Goal: Transaction & Acquisition: Purchase product/service

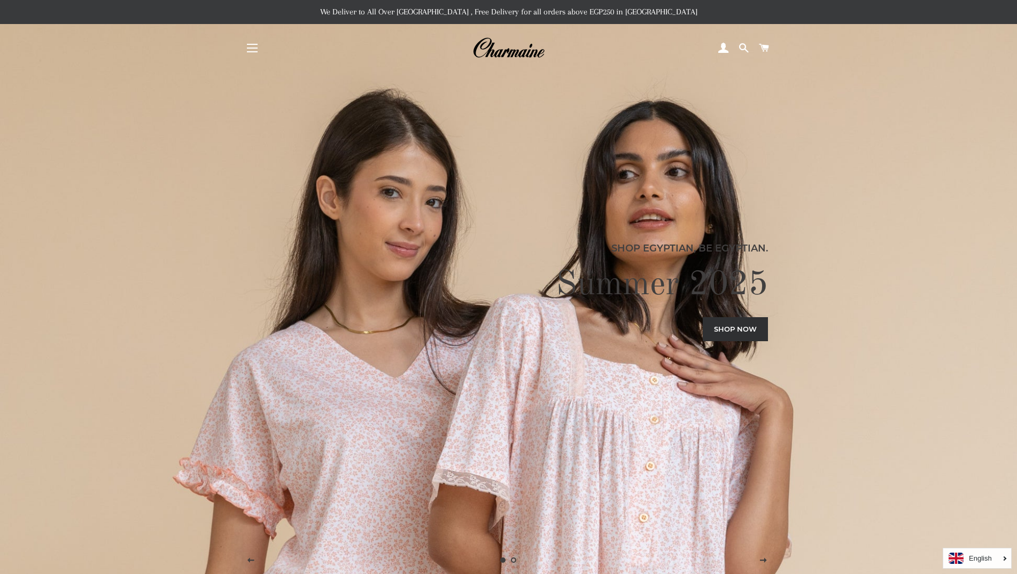
click at [254, 53] on button "Site navigation" at bounding box center [252, 48] width 27 height 27
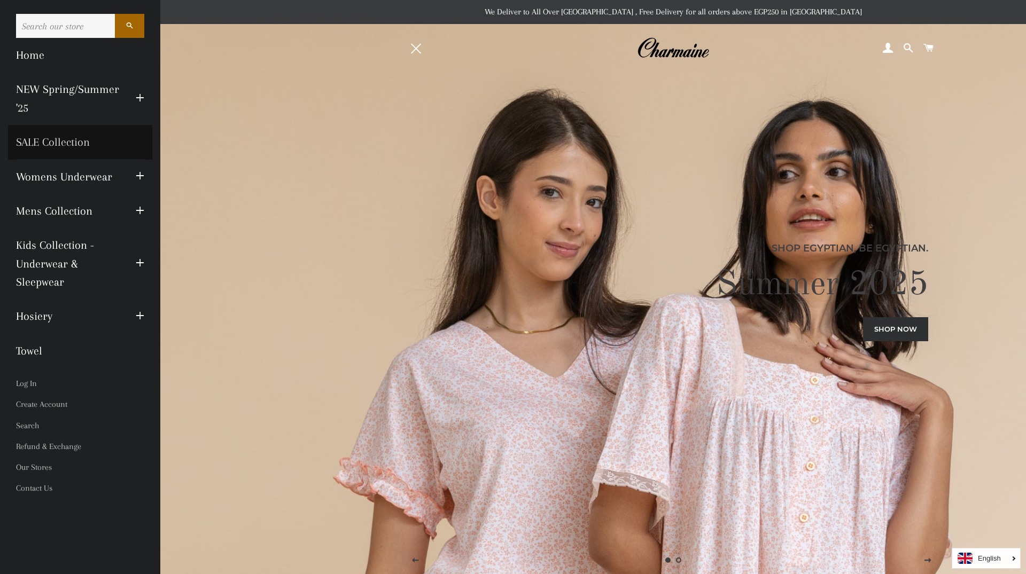
click at [52, 139] on link "SALE Collection" at bounding box center [80, 142] width 144 height 34
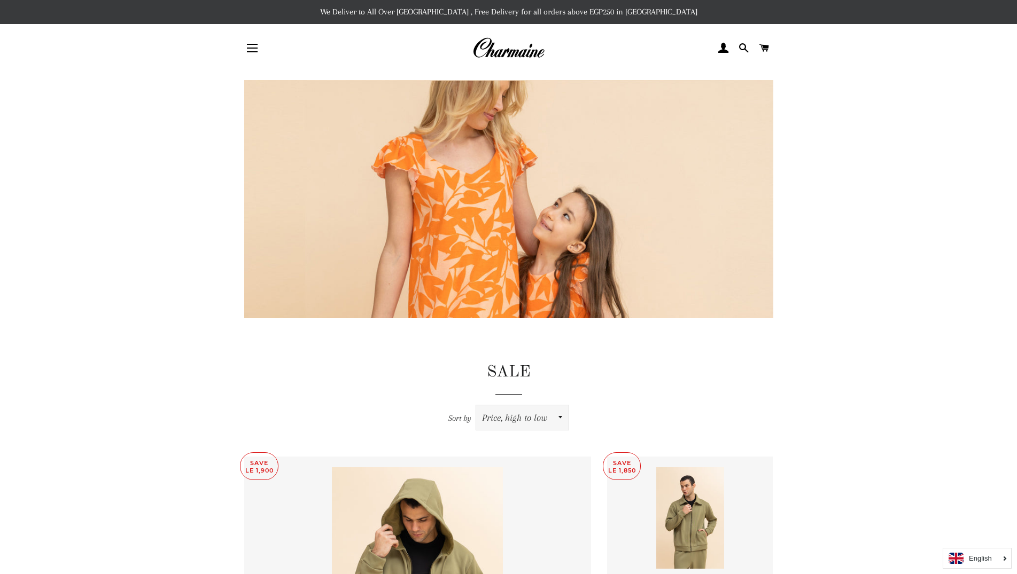
select select "price-ascending"
click option "Price, low to high" at bounding box center [0, 0] width 0 height 0
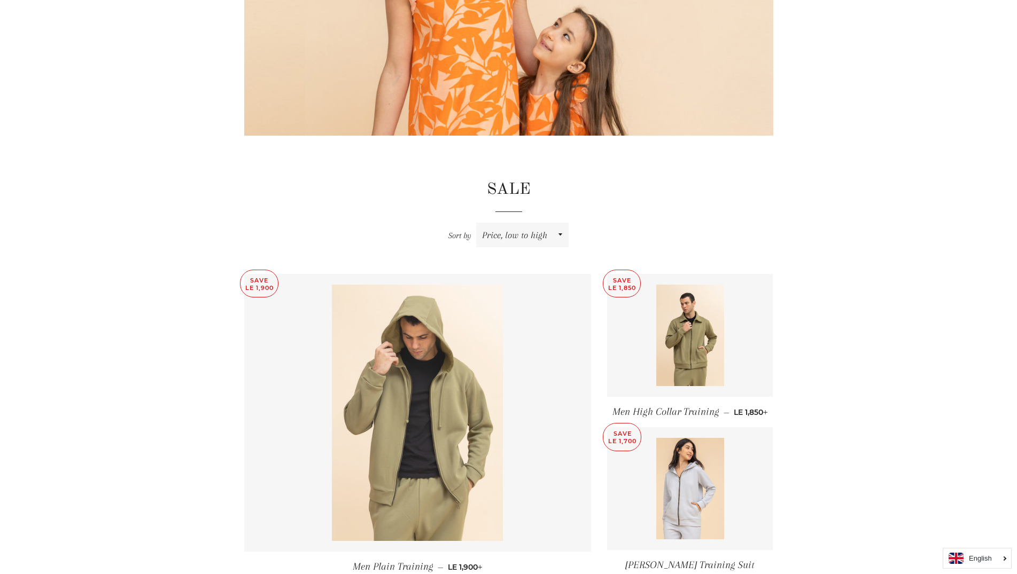
scroll to position [382, 0]
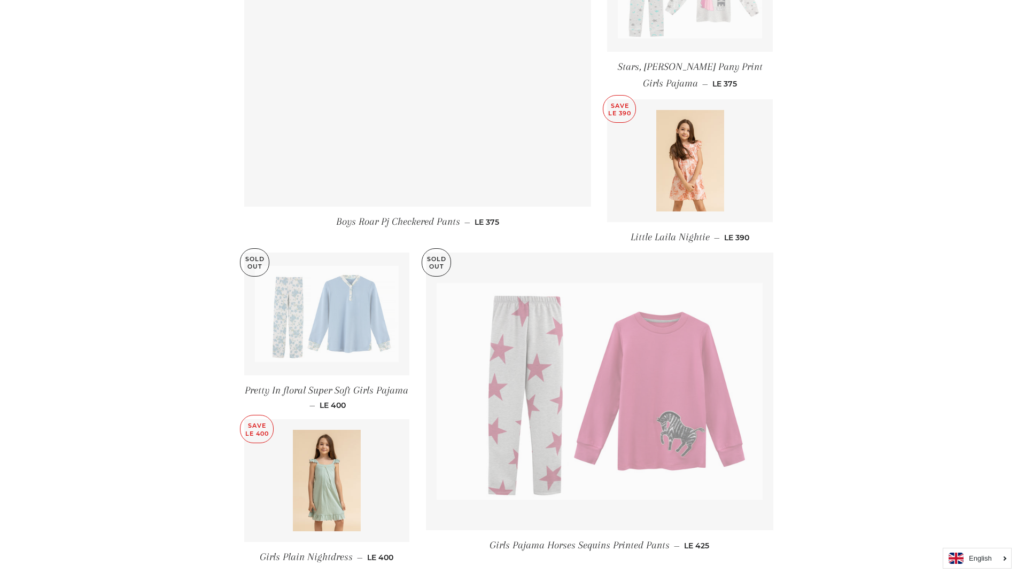
scroll to position [1351, 0]
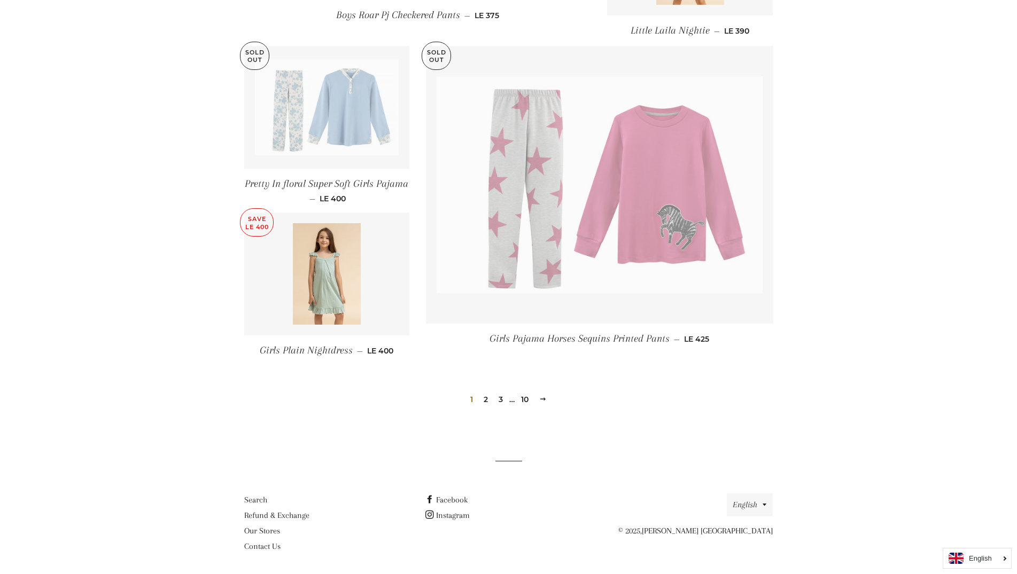
click at [483, 398] on link "2" at bounding box center [485, 400] width 13 height 16
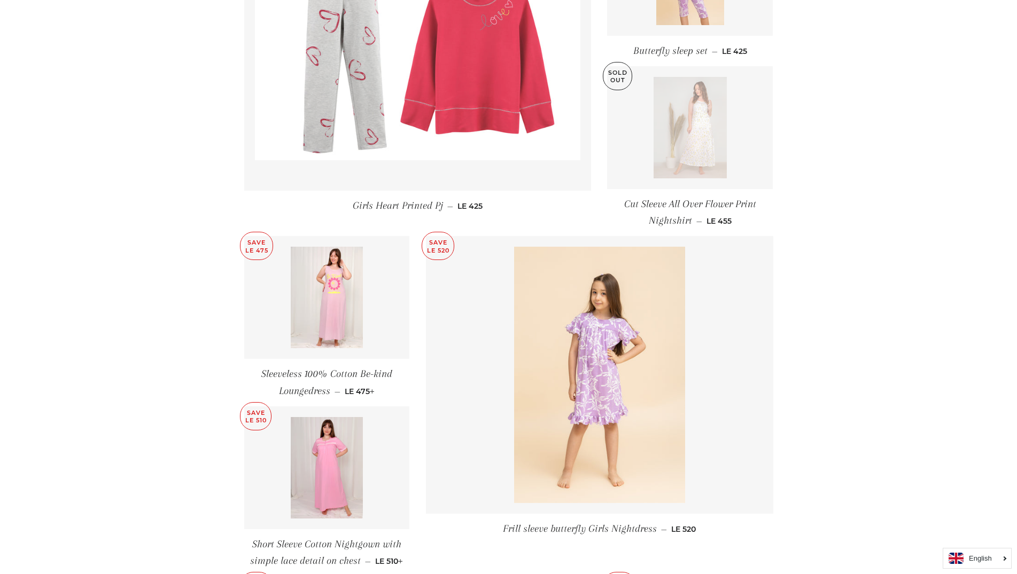
scroll to position [436, 0]
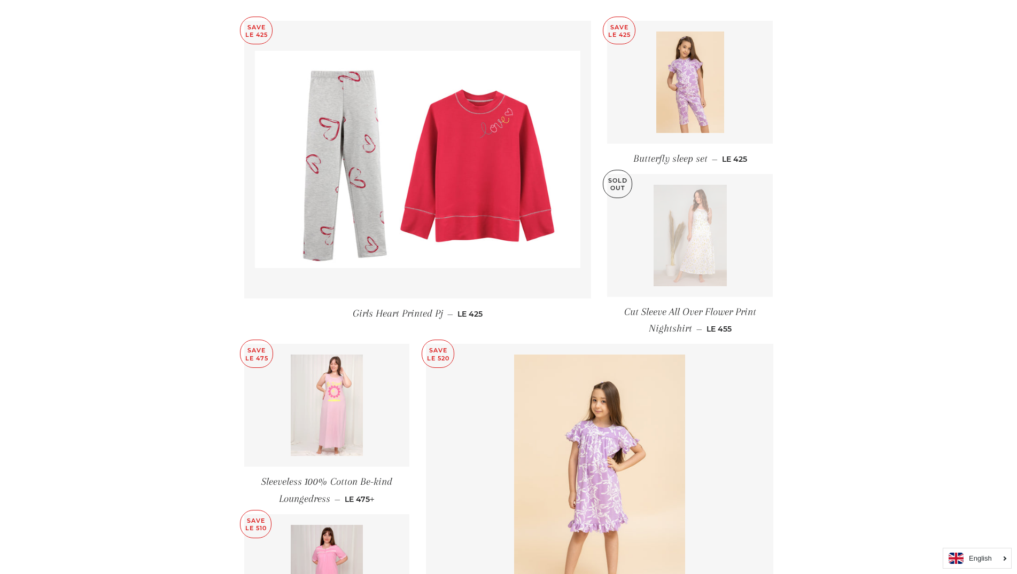
click at [332, 416] on img at bounding box center [327, 406] width 72 height 102
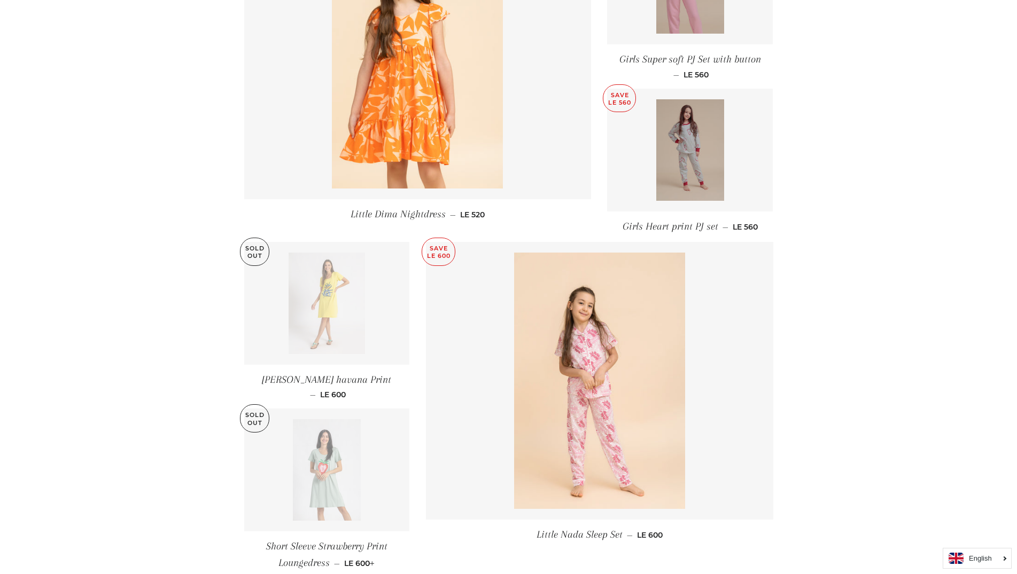
scroll to position [1415, 0]
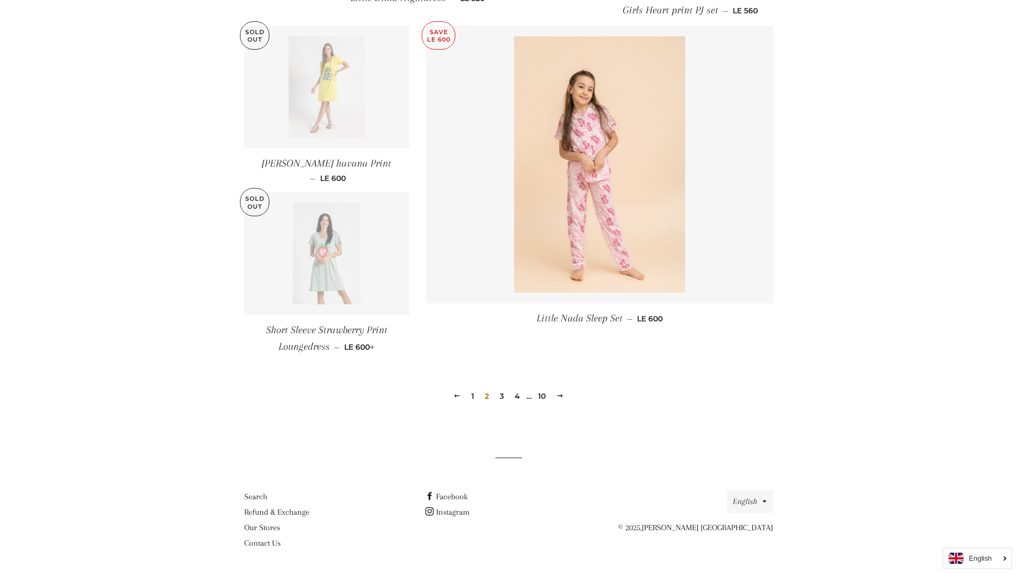
click at [500, 396] on link "3" at bounding box center [501, 396] width 13 height 16
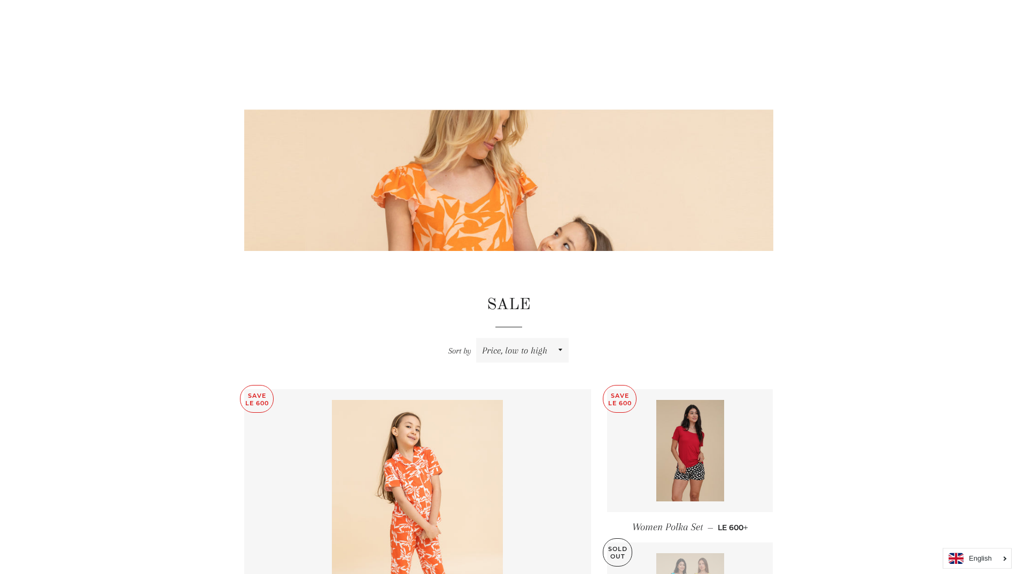
scroll to position [55, 0]
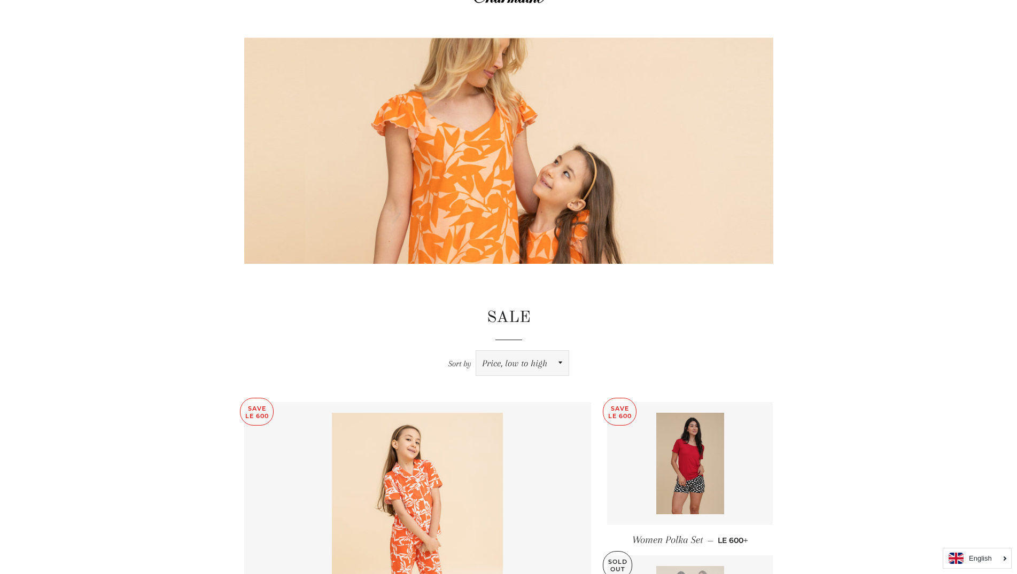
click at [476, 351] on select "Featured Best selling Alphabetically, A-Z Alphabetically, Z-A Price, low to hig…" at bounding box center [522, 363] width 92 height 25
click at [510, 364] on select "Featured Best selling Alphabetically, A-Z Alphabetically, Z-A Price, low to hig…" at bounding box center [522, 363] width 92 height 25
click at [464, 361] on span "Sort by" at bounding box center [459, 364] width 23 height 10
click at [476, 361] on select "Featured Best selling Alphabetically, A-Z Alphabetically, Z-A Price, low to hig…" at bounding box center [522, 363] width 92 height 25
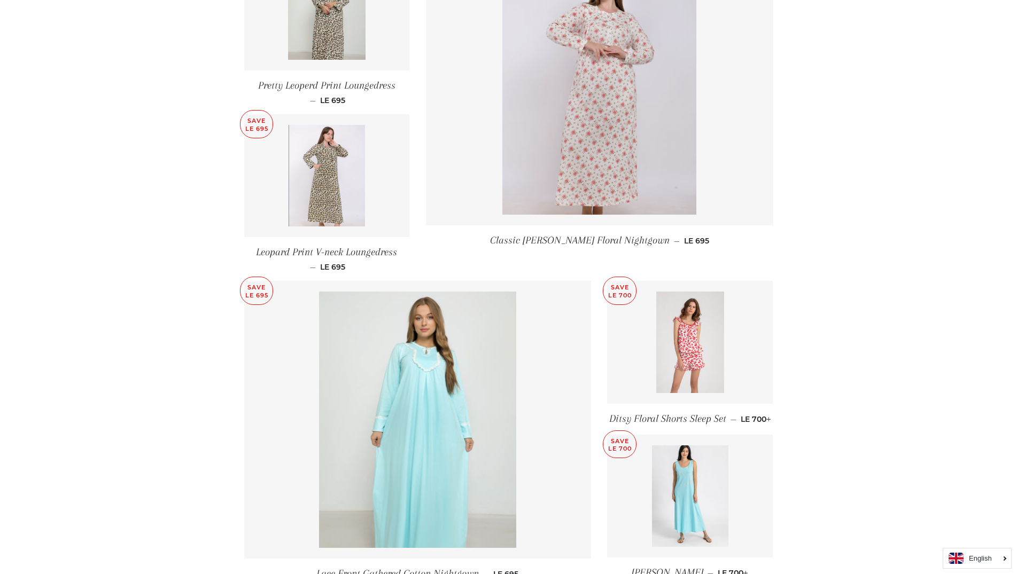
scroll to position [1254, 0]
